Goal: Task Accomplishment & Management: Use online tool/utility

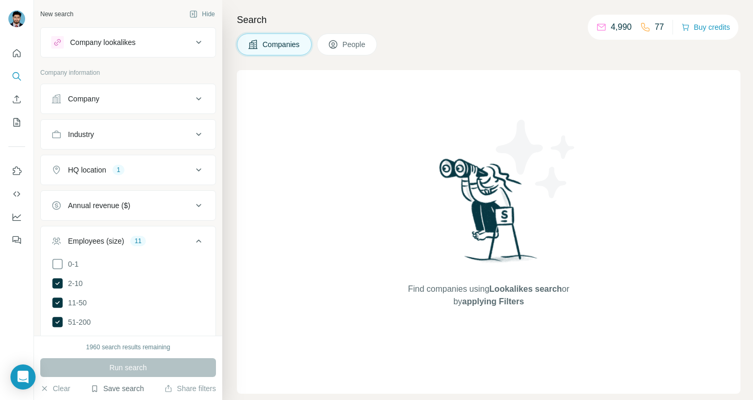
click at [113, 388] on button "Save search" at bounding box center [116, 388] width 53 height 10
click at [132, 367] on div "View my saved searches" at bounding box center [147, 370] width 110 height 21
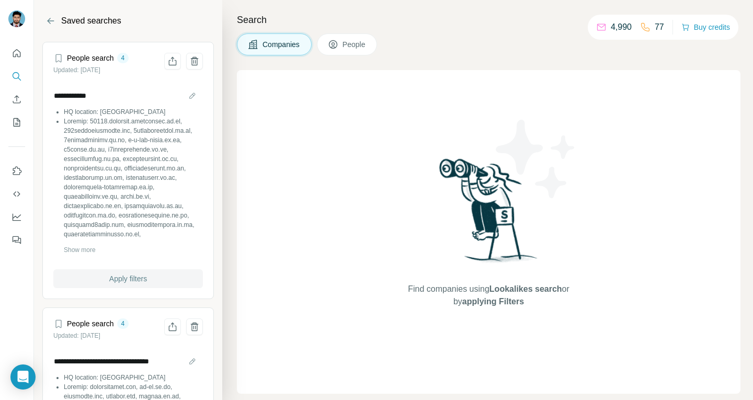
click at [130, 278] on span "Apply filters" at bounding box center [128, 279] width 38 height 10
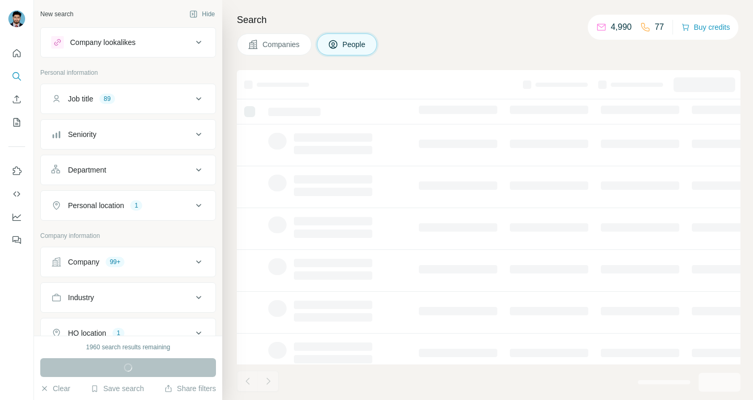
click at [166, 114] on ul "Job title 89 Seniority Department Personal location 1" at bounding box center [128, 152] width 176 height 137
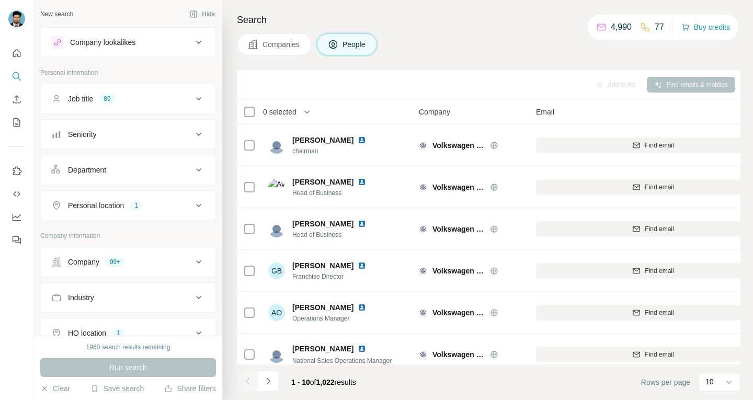
click at [173, 98] on div "Job title 89" at bounding box center [121, 99] width 141 height 10
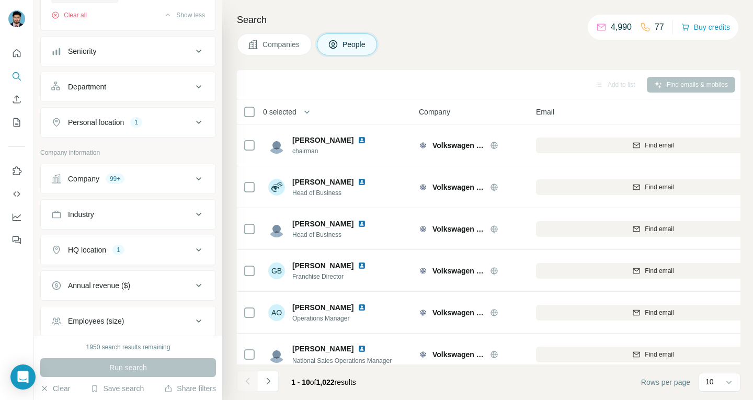
scroll to position [1161, 0]
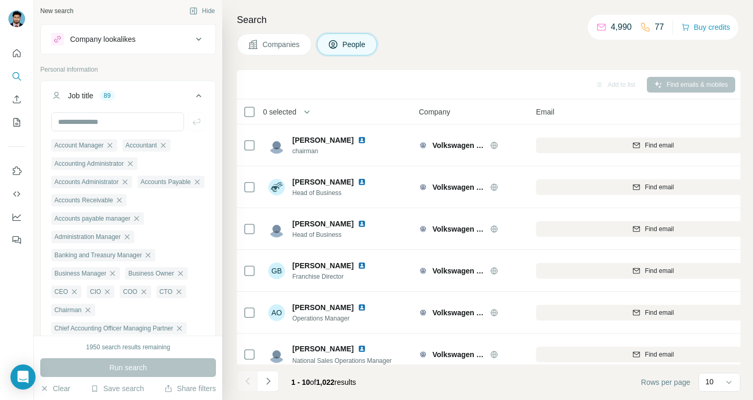
scroll to position [0, 0]
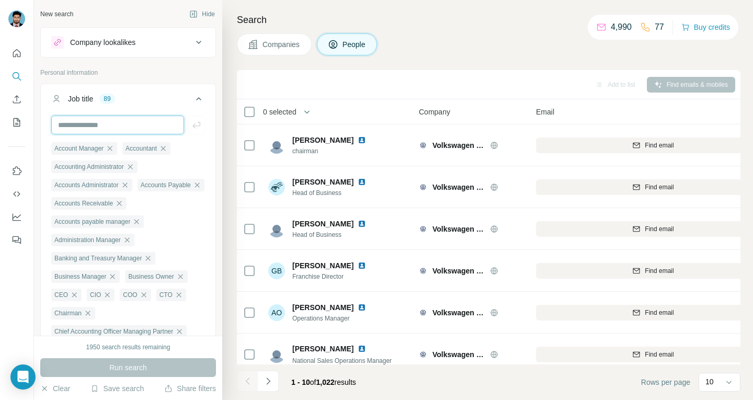
click at [110, 128] on input "text" at bounding box center [117, 125] width 133 height 19
type input "**********"
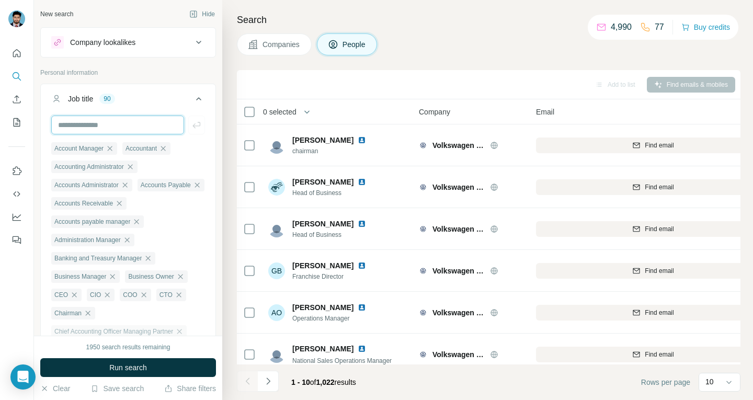
scroll to position [207, 0]
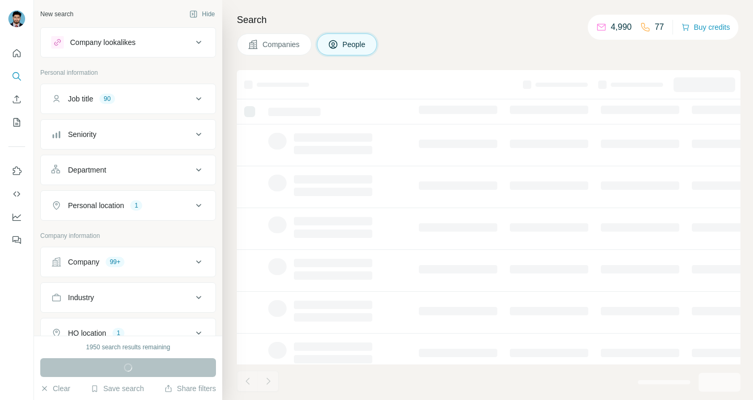
click at [124, 96] on div "Job title 90" at bounding box center [121, 99] width 141 height 10
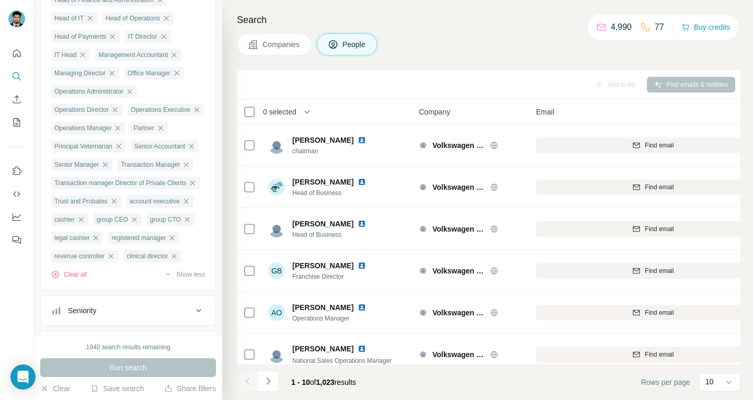
scroll to position [952, 0]
click at [184, 169] on icon "button" at bounding box center [186, 166] width 5 height 5
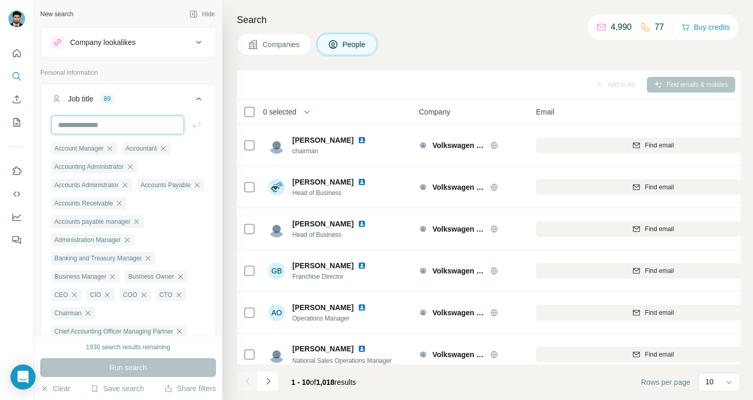
click at [107, 125] on input "text" at bounding box center [117, 125] width 133 height 19
drag, startPoint x: 134, startPoint y: 124, endPoint x: 50, endPoint y: 131, distance: 84.5
type input "**********"
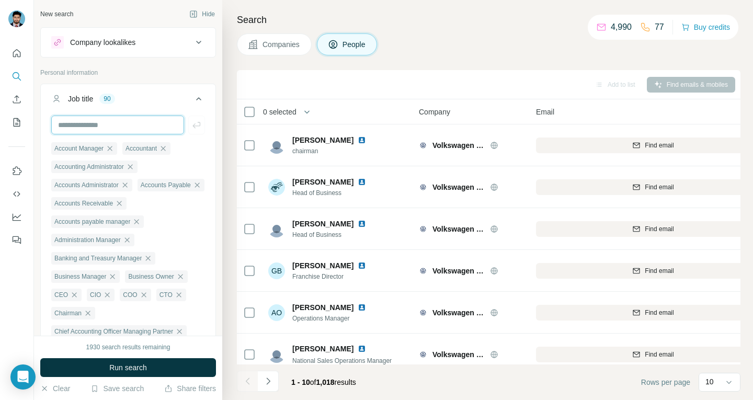
click at [92, 122] on input "text" at bounding box center [117, 125] width 133 height 19
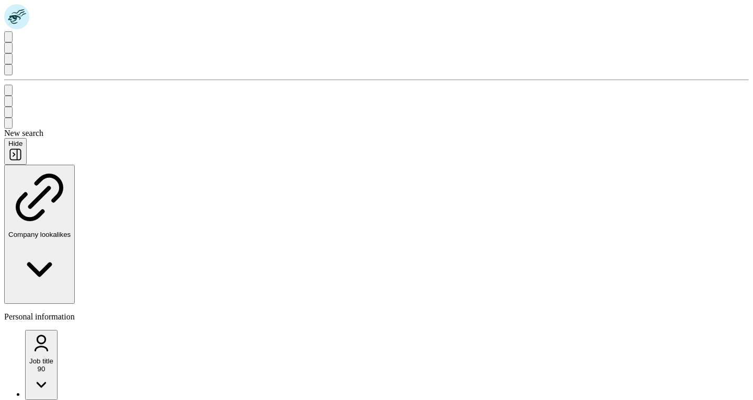
click at [58, 330] on button "Job title 90" at bounding box center [41, 365] width 32 height 70
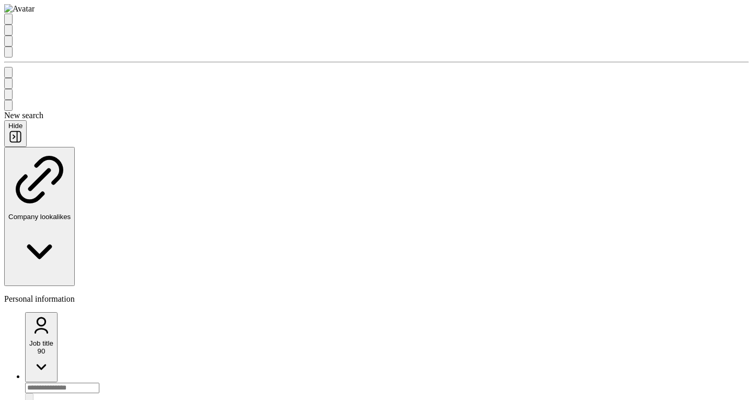
click at [99, 383] on input "text" at bounding box center [62, 388] width 74 height 10
paste input "**********"
click at [99, 383] on input "**********" at bounding box center [62, 388] width 74 height 10
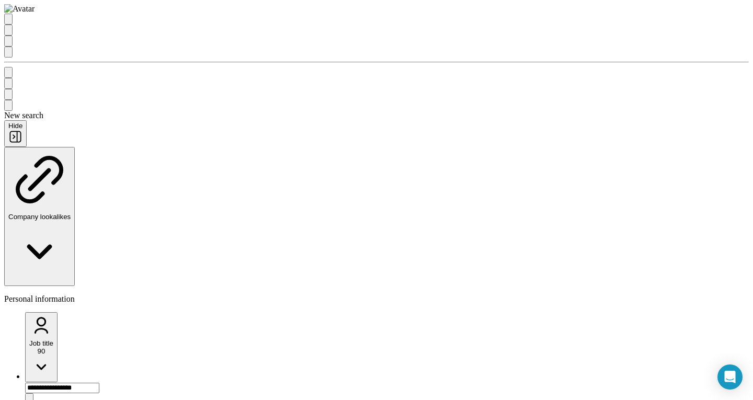
type input "**********"
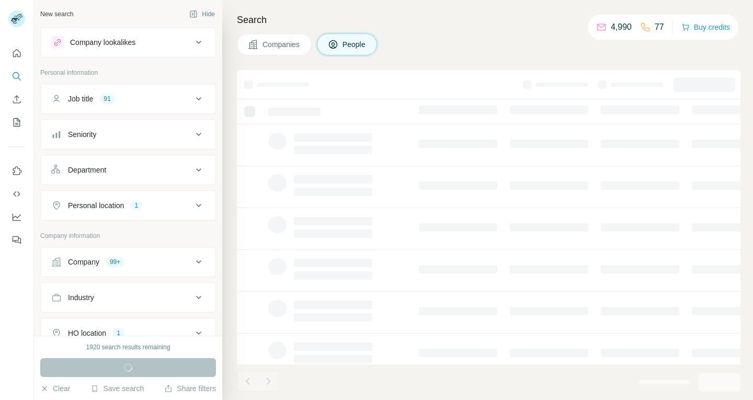
click at [121, 98] on div "Job title 91" at bounding box center [121, 99] width 141 height 10
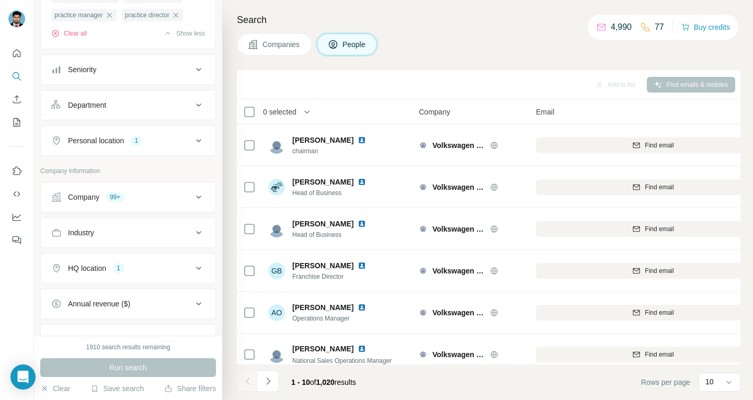
scroll to position [1266, 0]
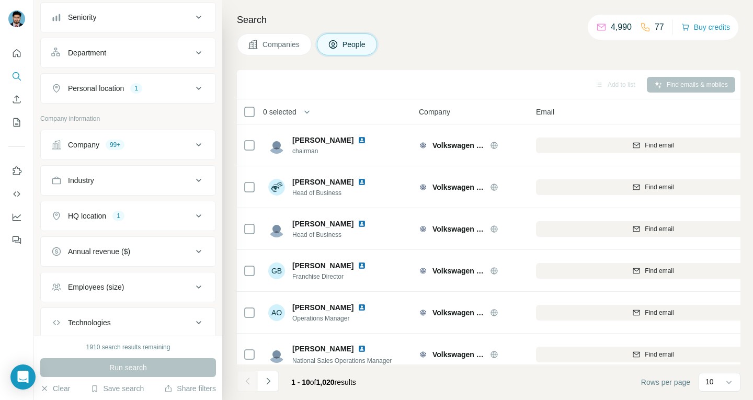
click at [192, 151] on icon at bounding box center [198, 145] width 13 height 13
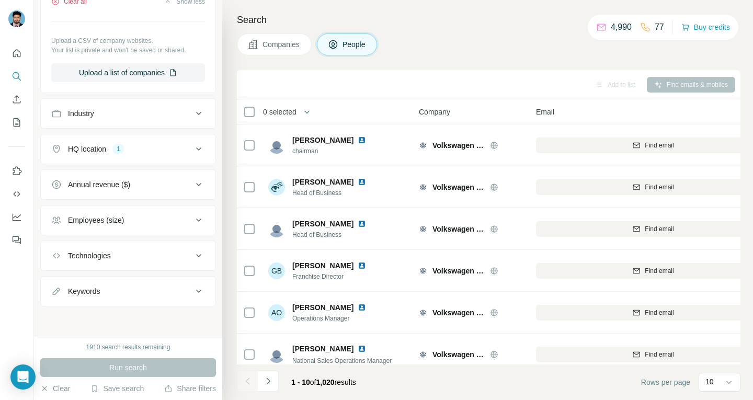
click at [80, 6] on button "Clear all" at bounding box center [69, 1] width 36 height 9
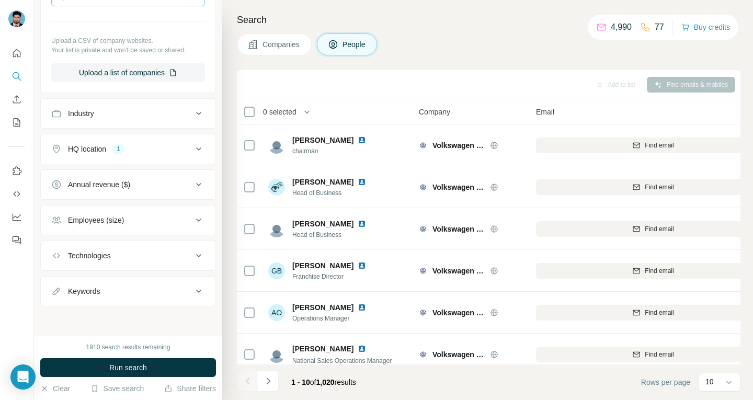
scroll to position [1393, 0]
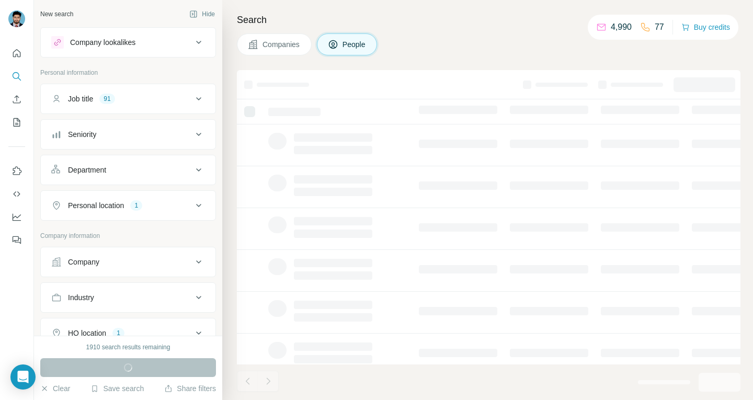
click at [134, 263] on div "Company" at bounding box center [121, 262] width 141 height 10
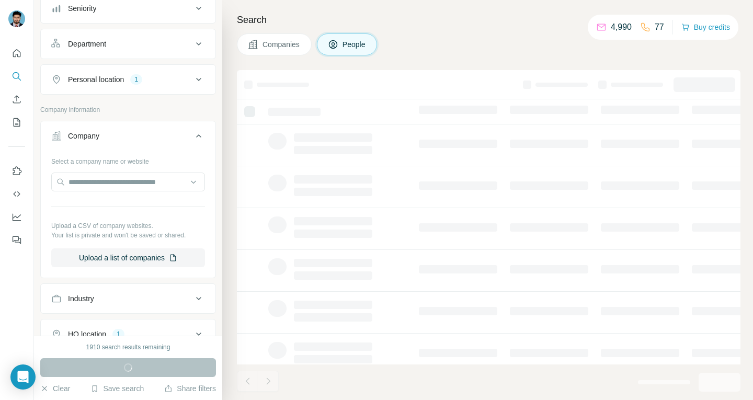
scroll to position [262, 0]
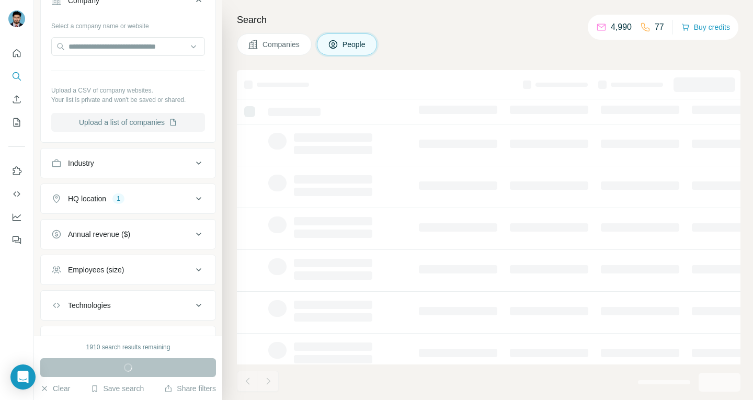
click at [120, 121] on button "Upload a list of companies" at bounding box center [128, 122] width 154 height 19
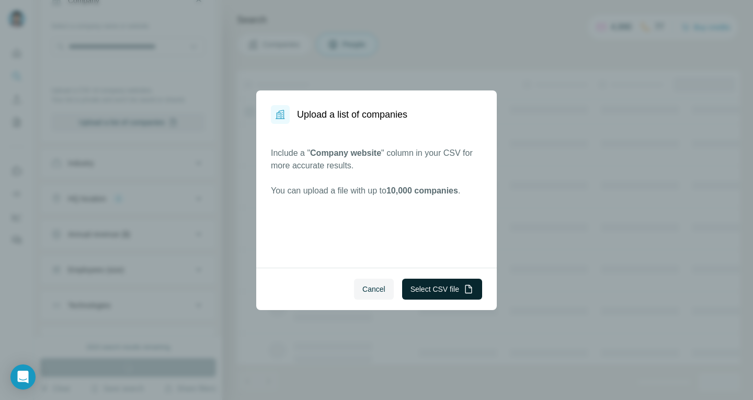
click at [425, 286] on button "Select CSV file" at bounding box center [442, 289] width 80 height 21
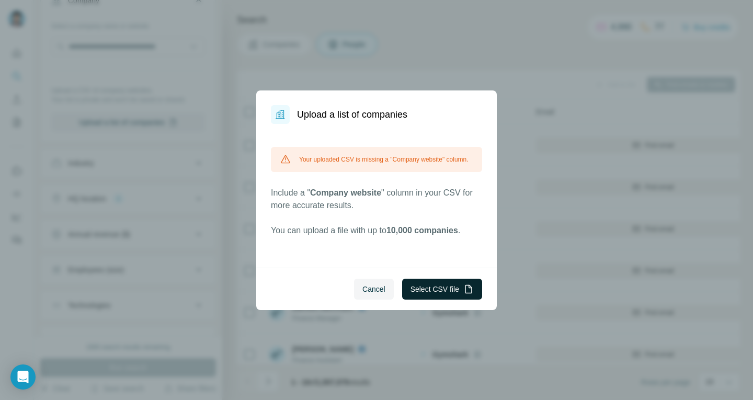
click at [410, 287] on button "Select CSV file" at bounding box center [442, 289] width 80 height 21
click at [445, 279] on button "Select CSV file" at bounding box center [442, 289] width 80 height 21
click at [382, 289] on span "Cancel" at bounding box center [373, 289] width 23 height 10
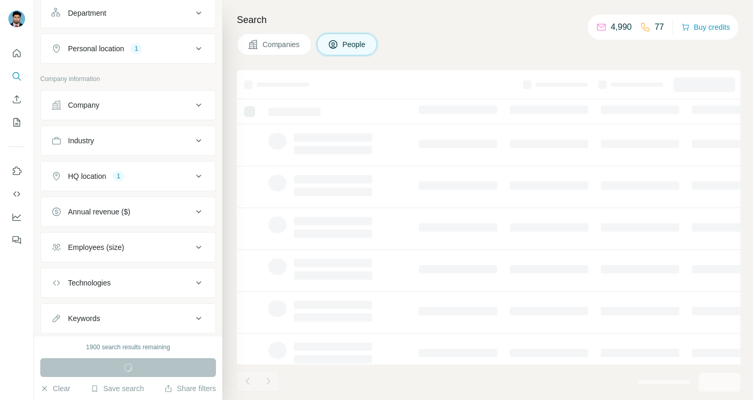
scroll to position [184, 0]
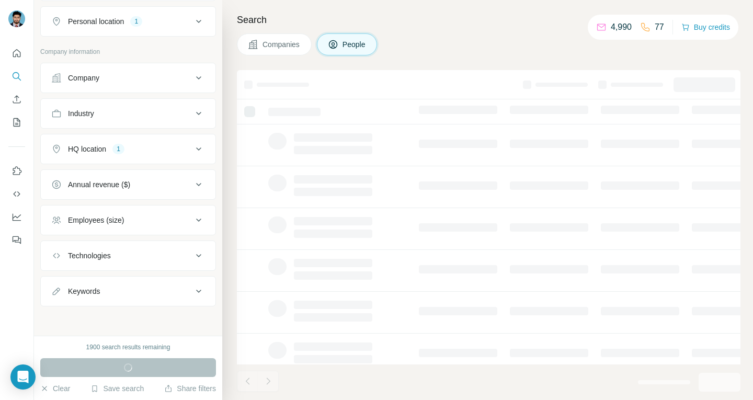
click at [133, 82] on div "Company" at bounding box center [121, 78] width 141 height 10
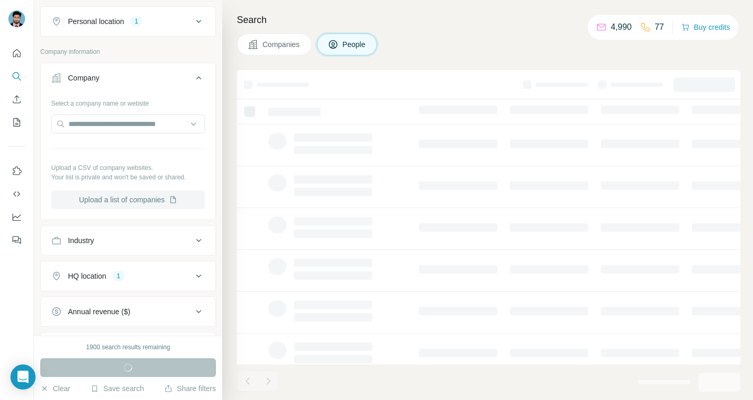
click at [126, 197] on button "Upload a list of companies" at bounding box center [128, 199] width 154 height 19
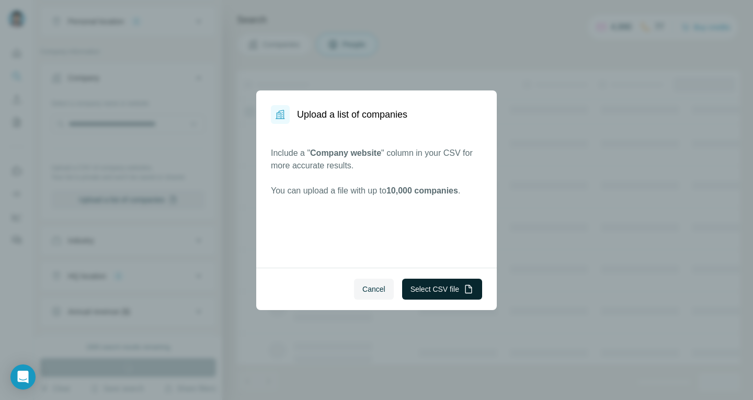
click at [425, 290] on button "Select CSV file" at bounding box center [442, 289] width 80 height 21
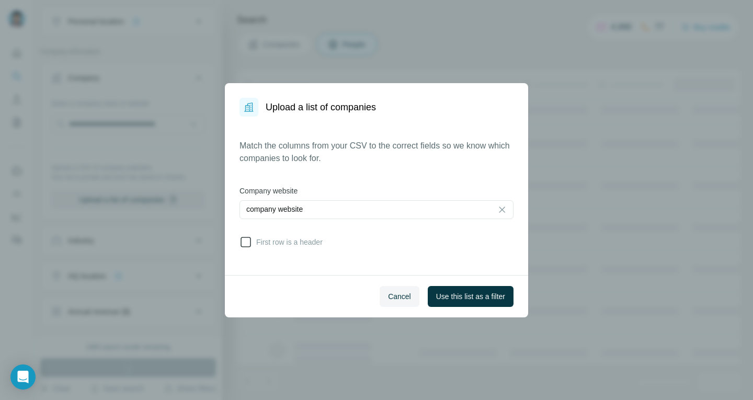
click at [270, 242] on span "First row is a header" at bounding box center [287, 242] width 71 height 10
click at [465, 282] on div "Cancel Use this list as a filter" at bounding box center [376, 296] width 303 height 42
click at [471, 293] on span "Use this list as a filter" at bounding box center [470, 296] width 69 height 10
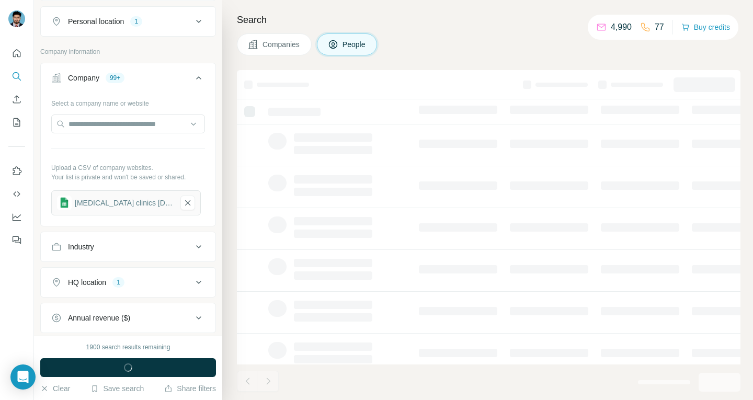
scroll to position [317, 0]
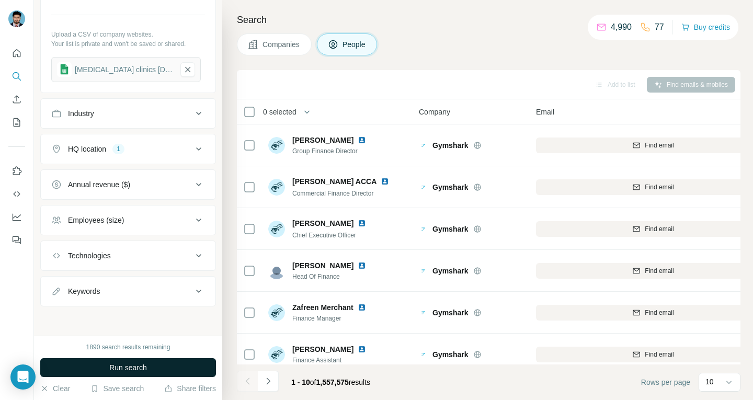
click at [148, 366] on button "Run search" at bounding box center [128, 367] width 176 height 19
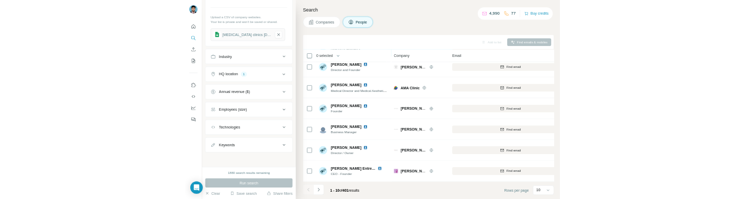
scroll to position [0, 0]
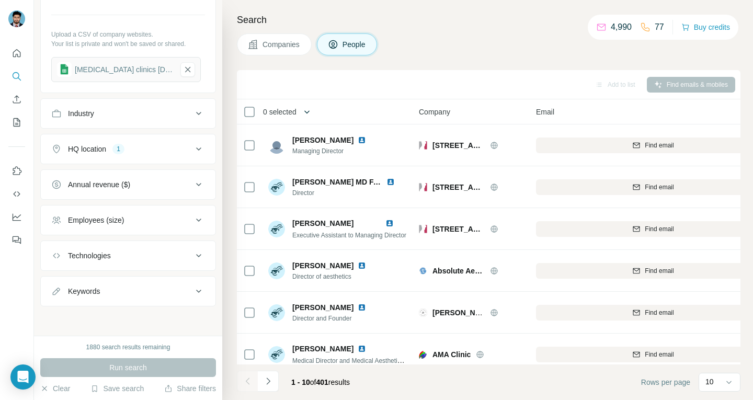
click at [312, 108] on icon "button" at bounding box center [307, 112] width 10 height 10
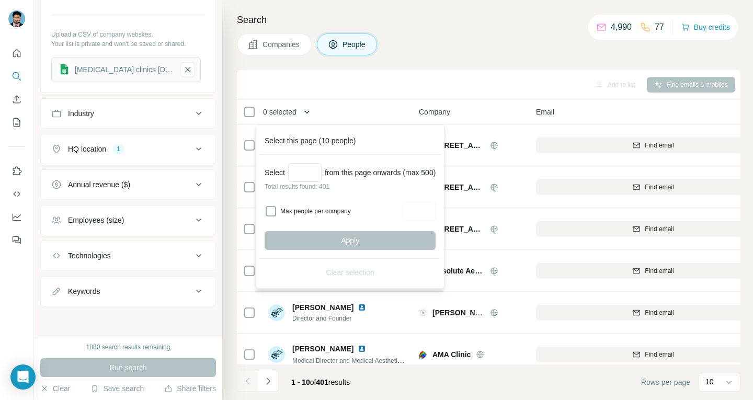
click at [312, 108] on icon "button" at bounding box center [307, 112] width 10 height 10
click at [312, 109] on icon "button" at bounding box center [307, 112] width 10 height 10
click at [329, 80] on div "Add to list Find emails & mobiles" at bounding box center [488, 84] width 493 height 18
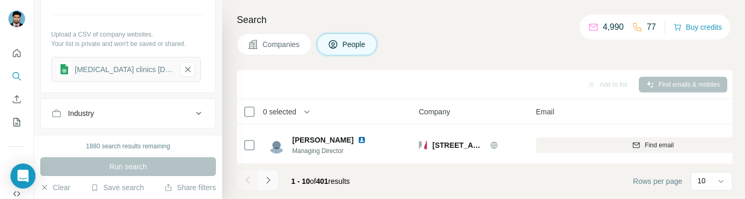
click at [265, 179] on icon "Navigate to next page" at bounding box center [268, 180] width 10 height 10
click at [270, 176] on icon "Navigate to next page" at bounding box center [268, 180] width 10 height 10
click at [332, 181] on span "401" at bounding box center [326, 181] width 12 height 8
copy span "401"
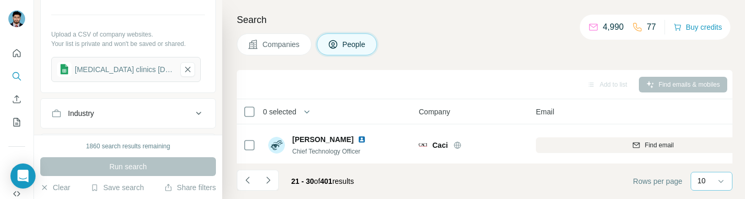
click at [706, 178] on p "10" at bounding box center [702, 181] width 8 height 10
click at [708, 99] on p "60" at bounding box center [704, 101] width 8 height 10
